Goal: Task Accomplishment & Management: Manage account settings

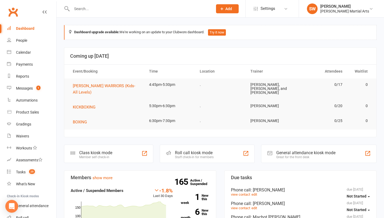
click at [87, 6] on input "text" at bounding box center [139, 8] width 139 height 7
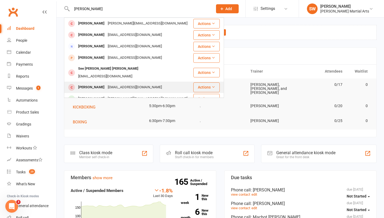
type input "[PERSON_NAME]"
click at [98, 84] on div "[PERSON_NAME]" at bounding box center [91, 88] width 30 height 8
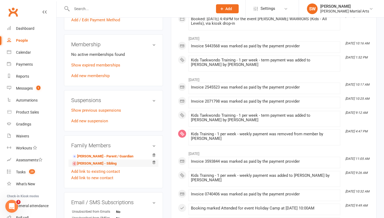
scroll to position [170, 0]
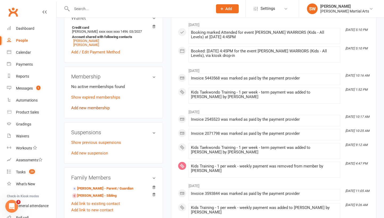
click at [85, 107] on link "Add new membership" at bounding box center [90, 108] width 38 height 5
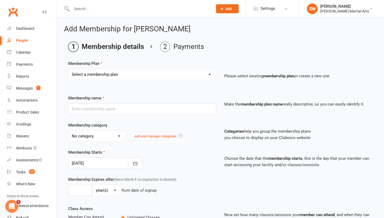
select select "29"
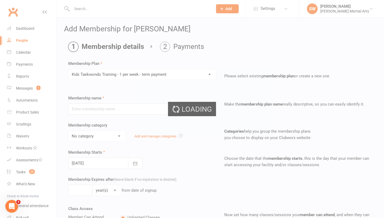
type input "Kids Taekwondo Training - 1 per week - term payment"
type input "11"
select select "1"
type input "10"
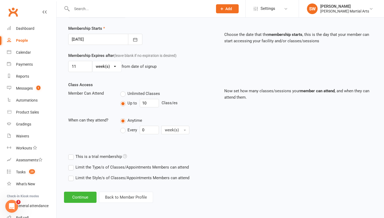
scroll to position [128, 0]
click at [79, 192] on button "Continue" at bounding box center [80, 197] width 32 height 11
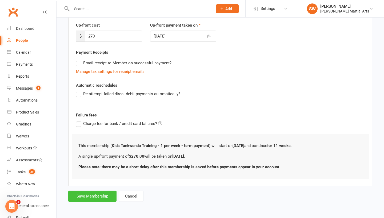
scroll to position [76, 0]
click at [92, 191] on button "Save Membership" at bounding box center [92, 196] width 48 height 11
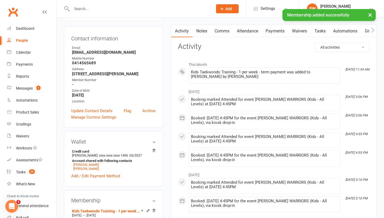
scroll to position [58, 0]
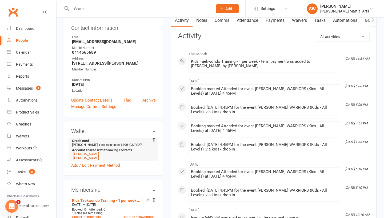
click at [80, 158] on link "[PERSON_NAME]" at bounding box center [86, 158] width 26 height 4
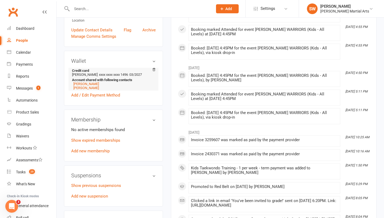
scroll to position [144, 0]
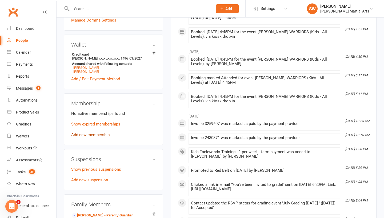
click at [84, 135] on link "Add new membership" at bounding box center [90, 135] width 38 height 5
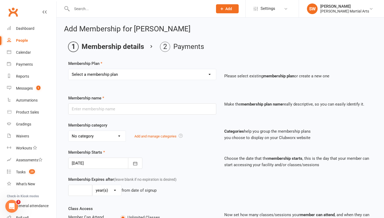
select select "29"
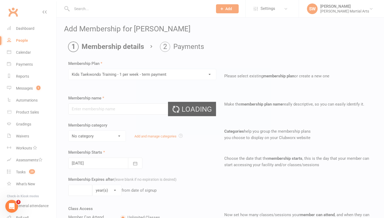
type input "Kids Taekwondo Training - 1 per week - term payment"
type input "11"
select select "1"
type input "10"
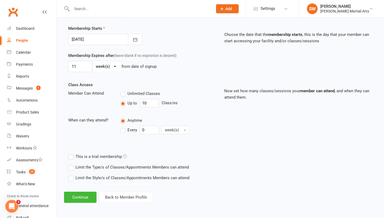
scroll to position [128, 0]
click at [70, 192] on button "Continue" at bounding box center [80, 197] width 32 height 11
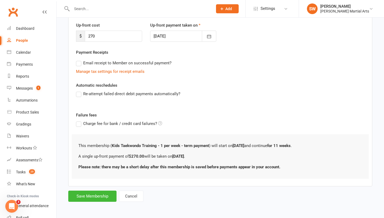
scroll to position [76, 0]
click at [98, 191] on button "Save Membership" at bounding box center [92, 196] width 48 height 11
